Goal: Check status: Check status

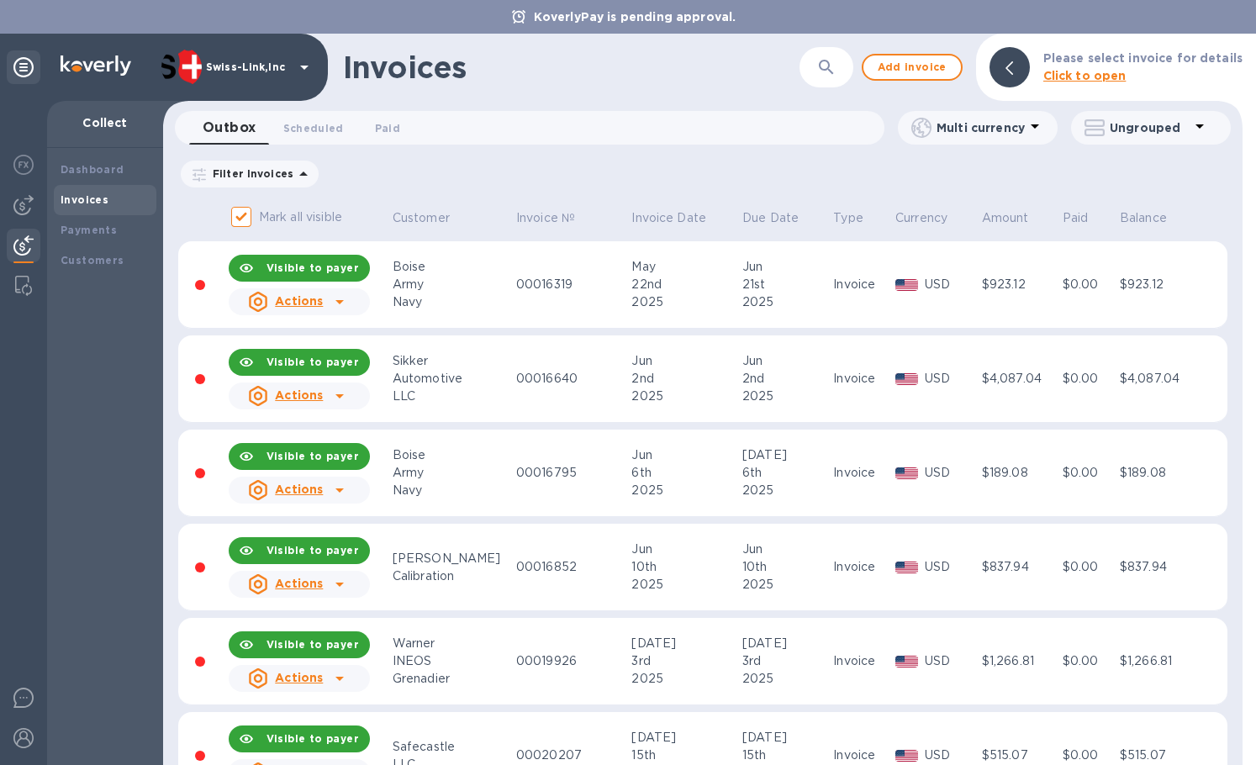
scroll to position [1280, 0]
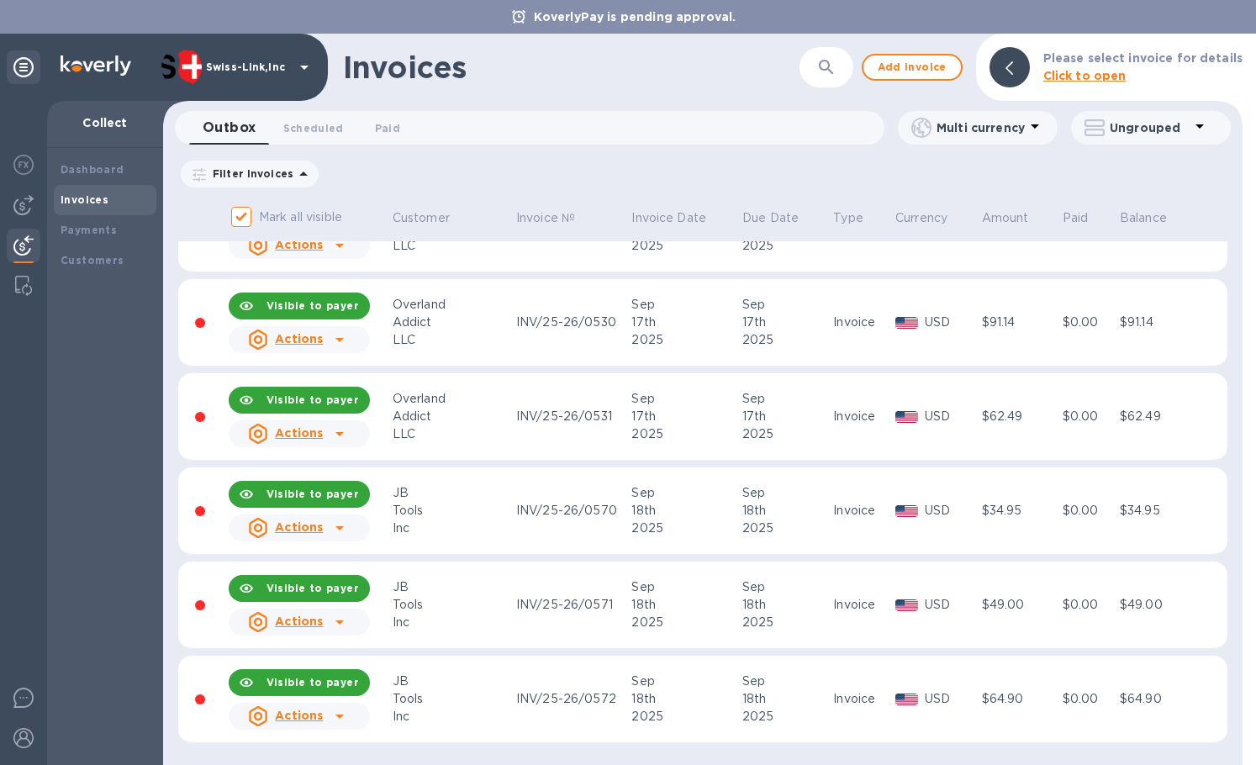
click at [75, 210] on div "Invoices" at bounding box center [105, 200] width 103 height 30
click at [79, 224] on b "Payments" at bounding box center [89, 230] width 56 height 13
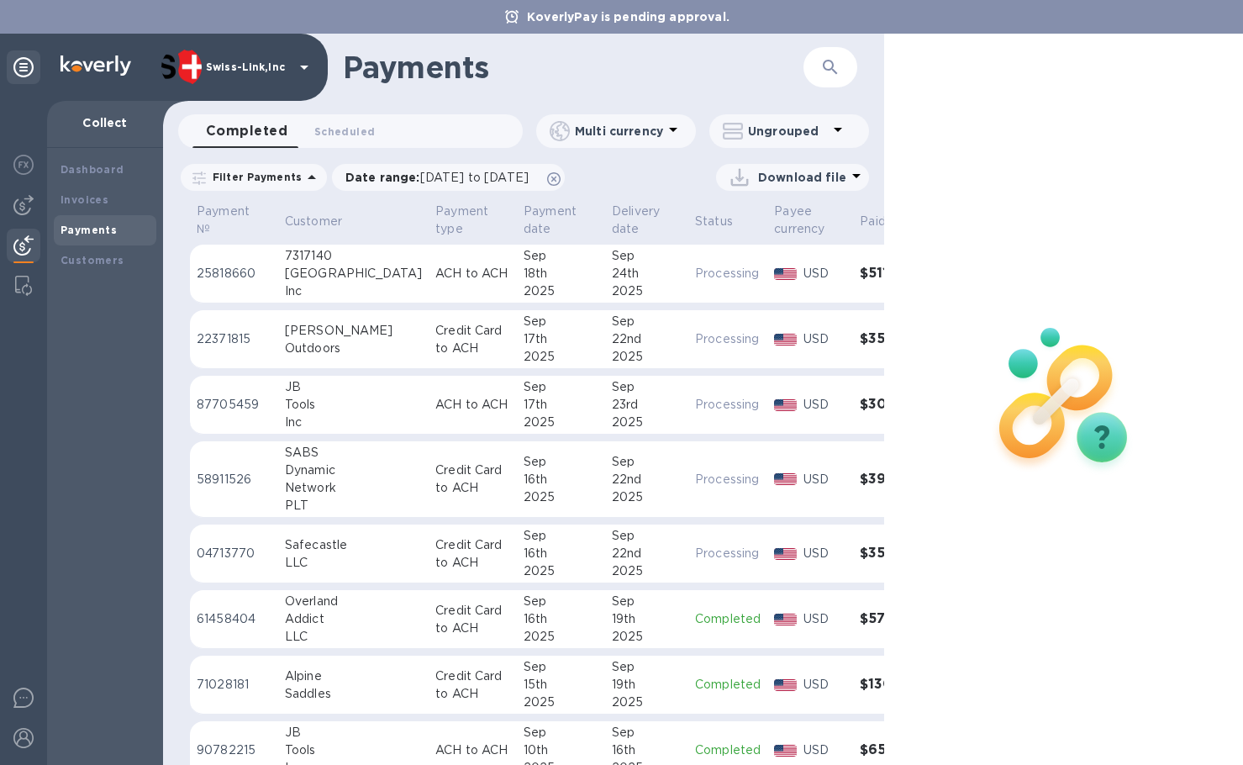
click at [336, 264] on div "7317140" at bounding box center [353, 256] width 137 height 18
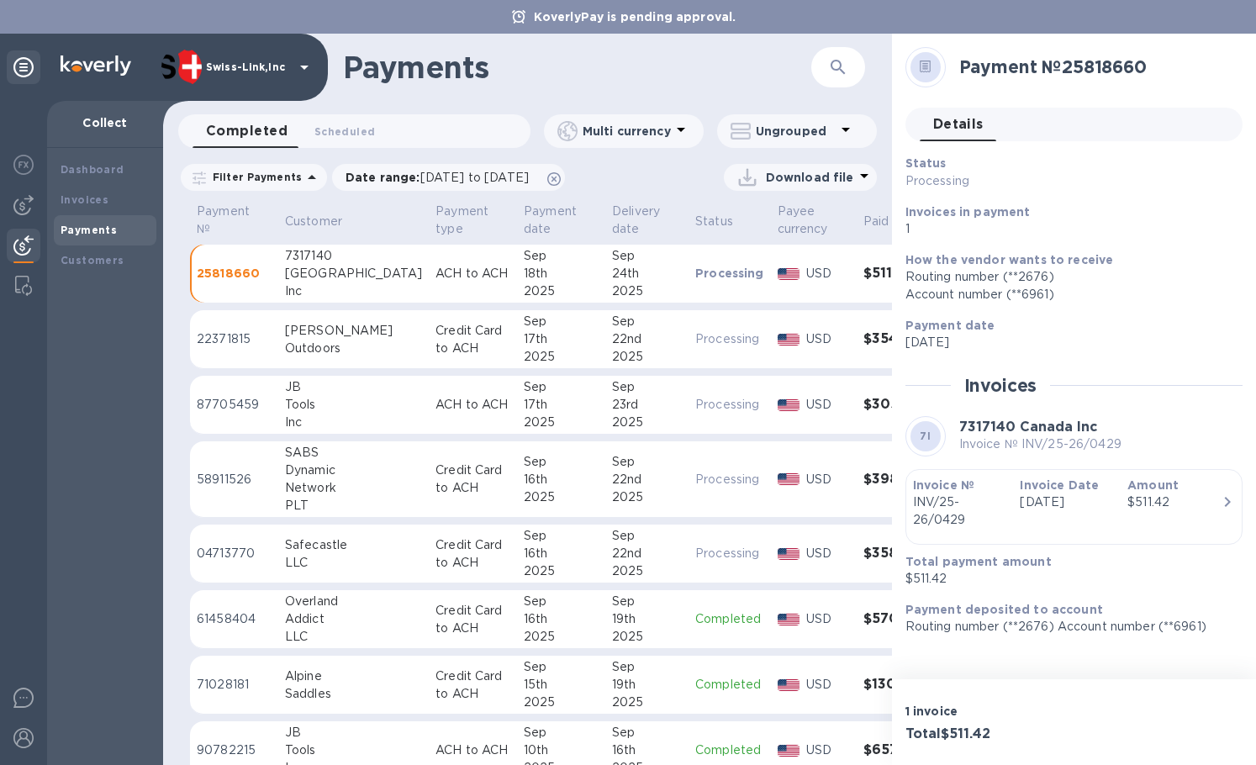
click at [979, 430] on b "7317140 Canada Inc" at bounding box center [1028, 427] width 138 height 16
copy b "7317140 Canada Inc"
drag, startPoint x: 1021, startPoint y: 445, endPoint x: 1119, endPoint y: 445, distance: 97.5
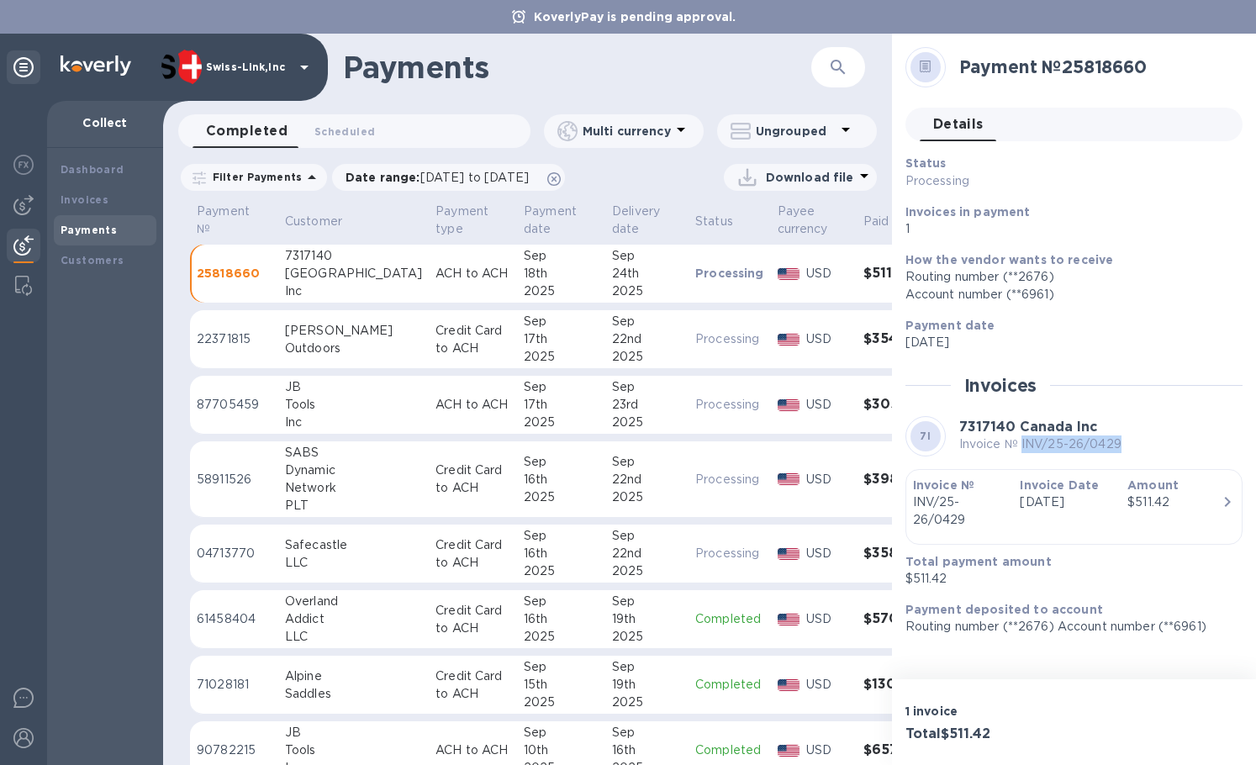
click at [1119, 445] on p "Invoice № INV/25-26/0429" at bounding box center [1040, 444] width 162 height 18
copy p "INV/25-26/0429"
click at [964, 730] on h3 "Total $511.42" at bounding box center [986, 734] width 162 height 16
copy h3 "511.42"
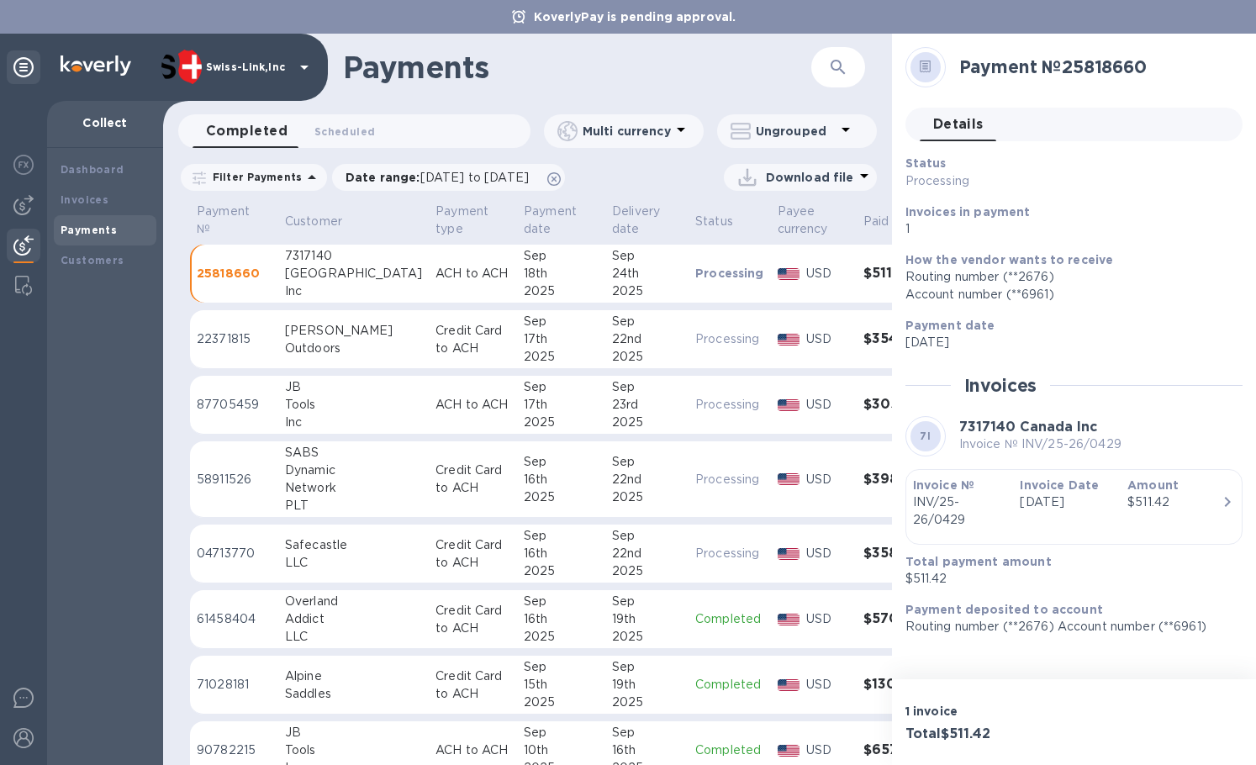
click at [1082, 61] on h2 "Payment № 25818660" at bounding box center [1094, 66] width 270 height 21
copy h2 "25818660"
